Goal: Information Seeking & Learning: Learn about a topic

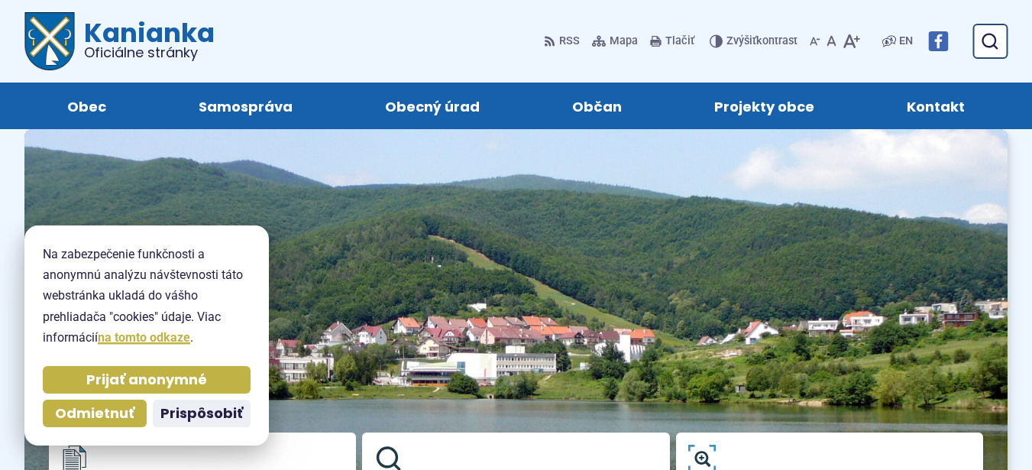
click at [1031, 405] on html "Na zabezpečenie funkčnosti a anonymnú analýzu návštevnosti táto webstránka ukla…" at bounding box center [516, 235] width 1032 height 470
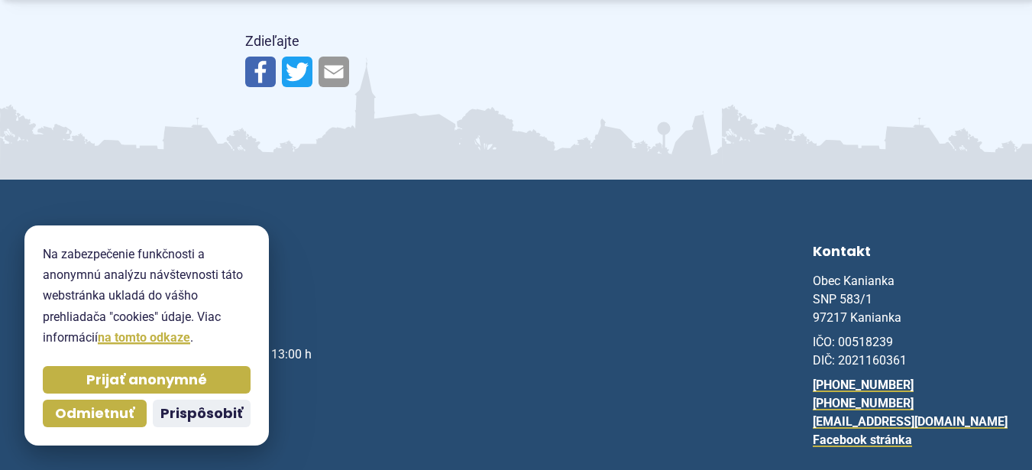
drag, startPoint x: 1029, startPoint y: 414, endPoint x: 1023, endPoint y: 69, distance: 345.4
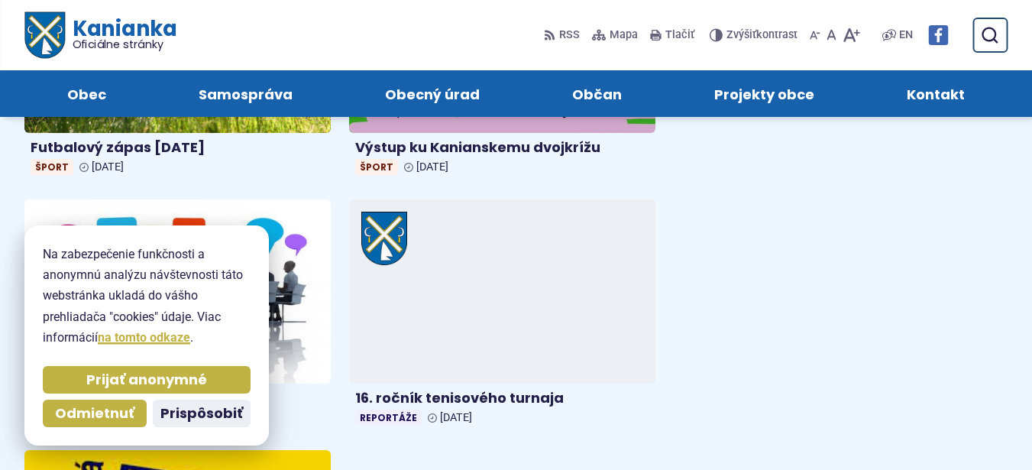
scroll to position [915, 0]
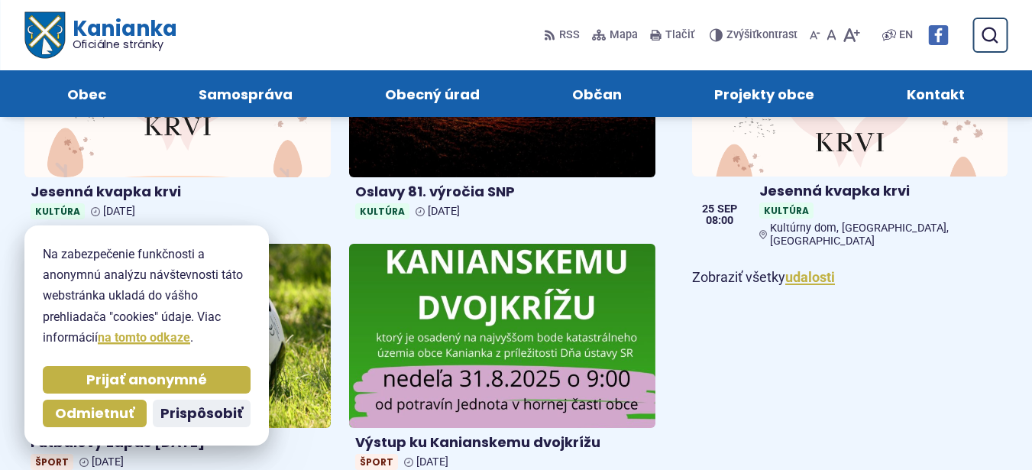
click at [1028, 329] on article "Úradná tabuľa [GEOGRAPHIC_DATA] Chcem vybaviť Obecný rozhlas Kultúrne a športov…" at bounding box center [516, 465] width 1032 height 2503
click at [821, 296] on div "Zber odpadu [GEOGRAPHIC_DATA] (9:00 – 17:00) Kanianka [DATE] Dnes Papier Kanian…" at bounding box center [850, 369] width 316 height 1324
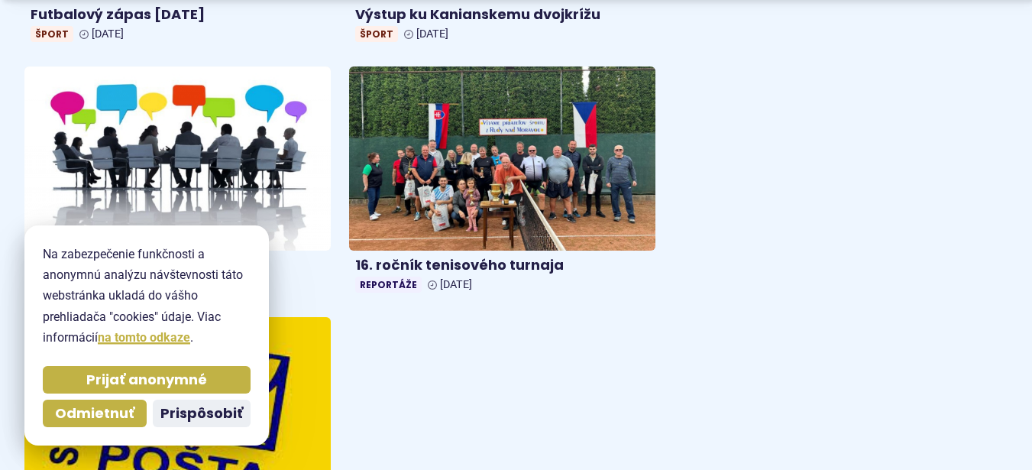
scroll to position [1374, 0]
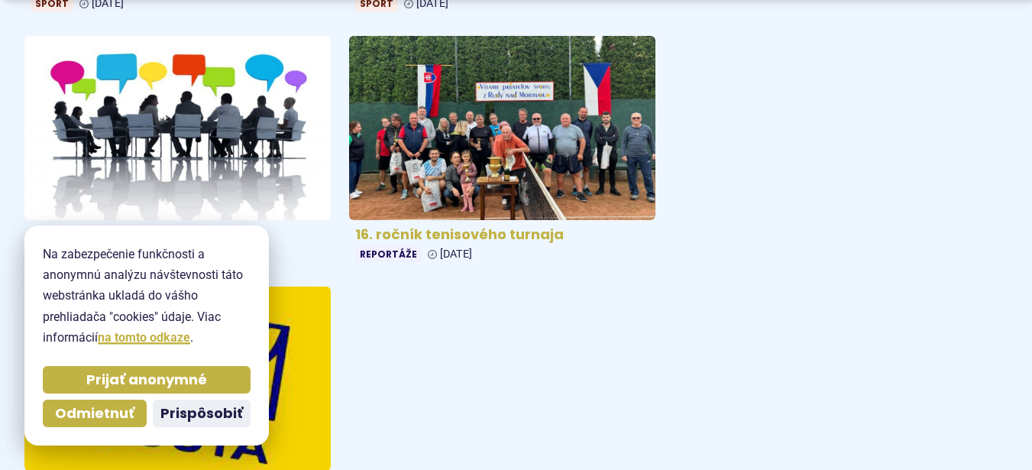
click at [471, 123] on img at bounding box center [502, 128] width 352 height 212
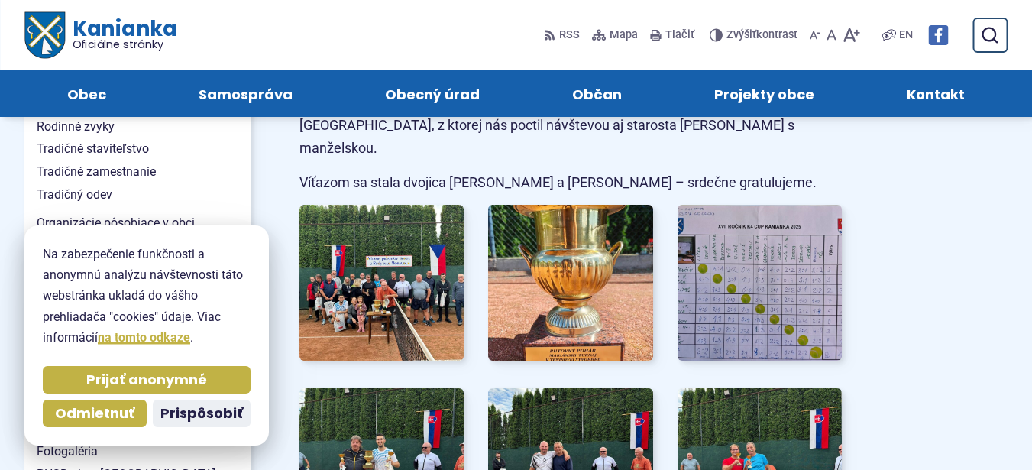
scroll to position [367, 0]
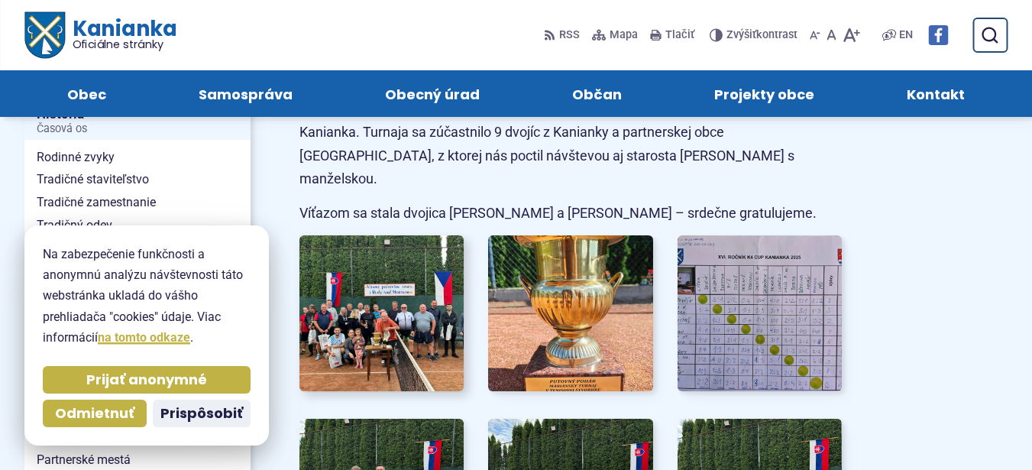
click at [388, 296] on img at bounding box center [381, 313] width 181 height 172
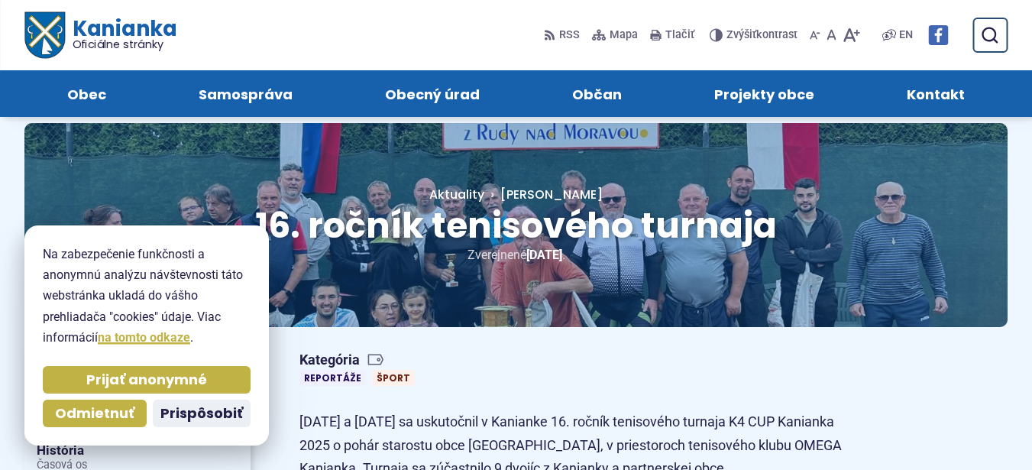
scroll to position [0, 0]
